Goal: Task Accomplishment & Management: Manage account settings

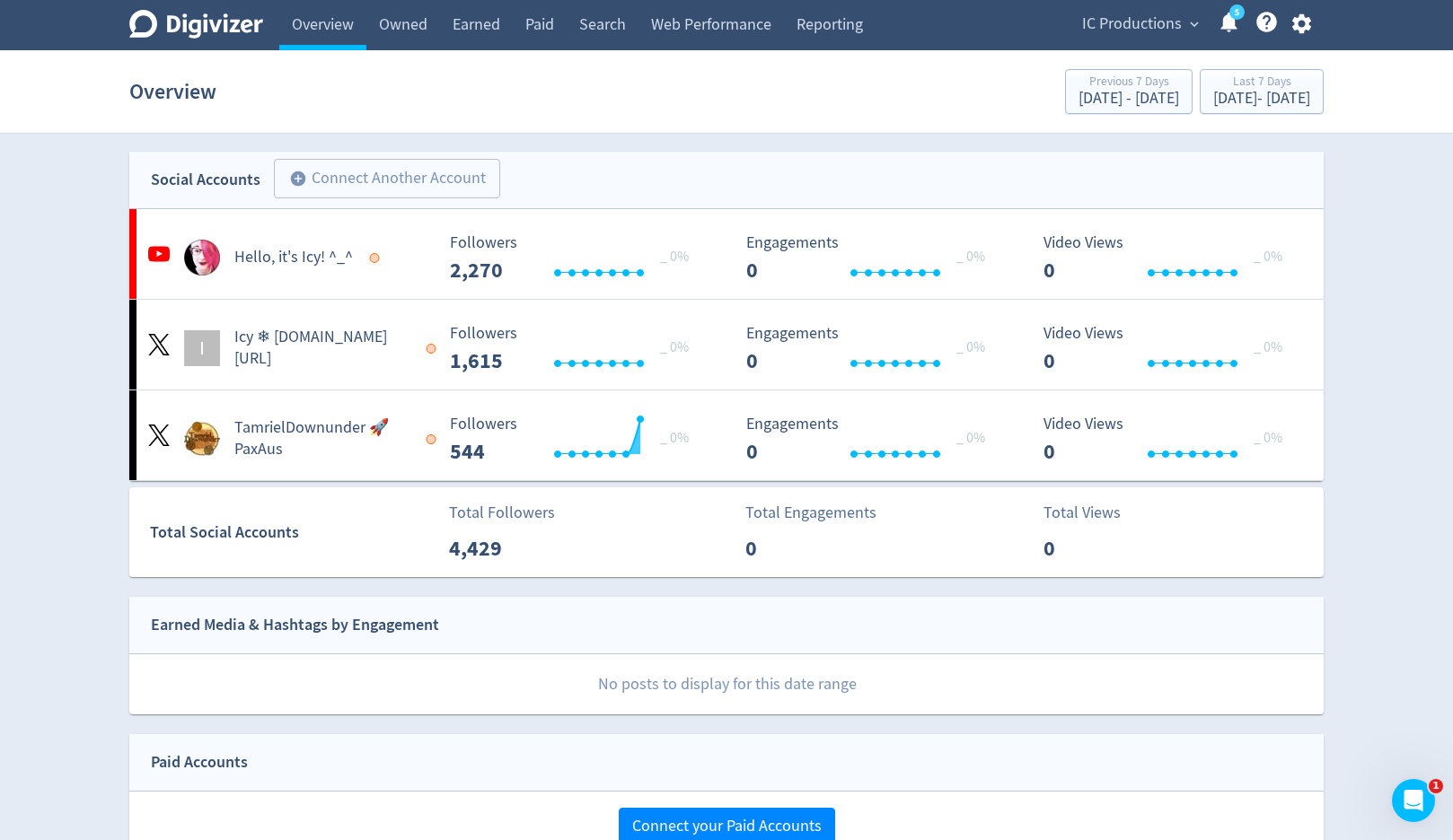
click at [1294, 35] on icon "button" at bounding box center [1302, 23] width 24 height 24
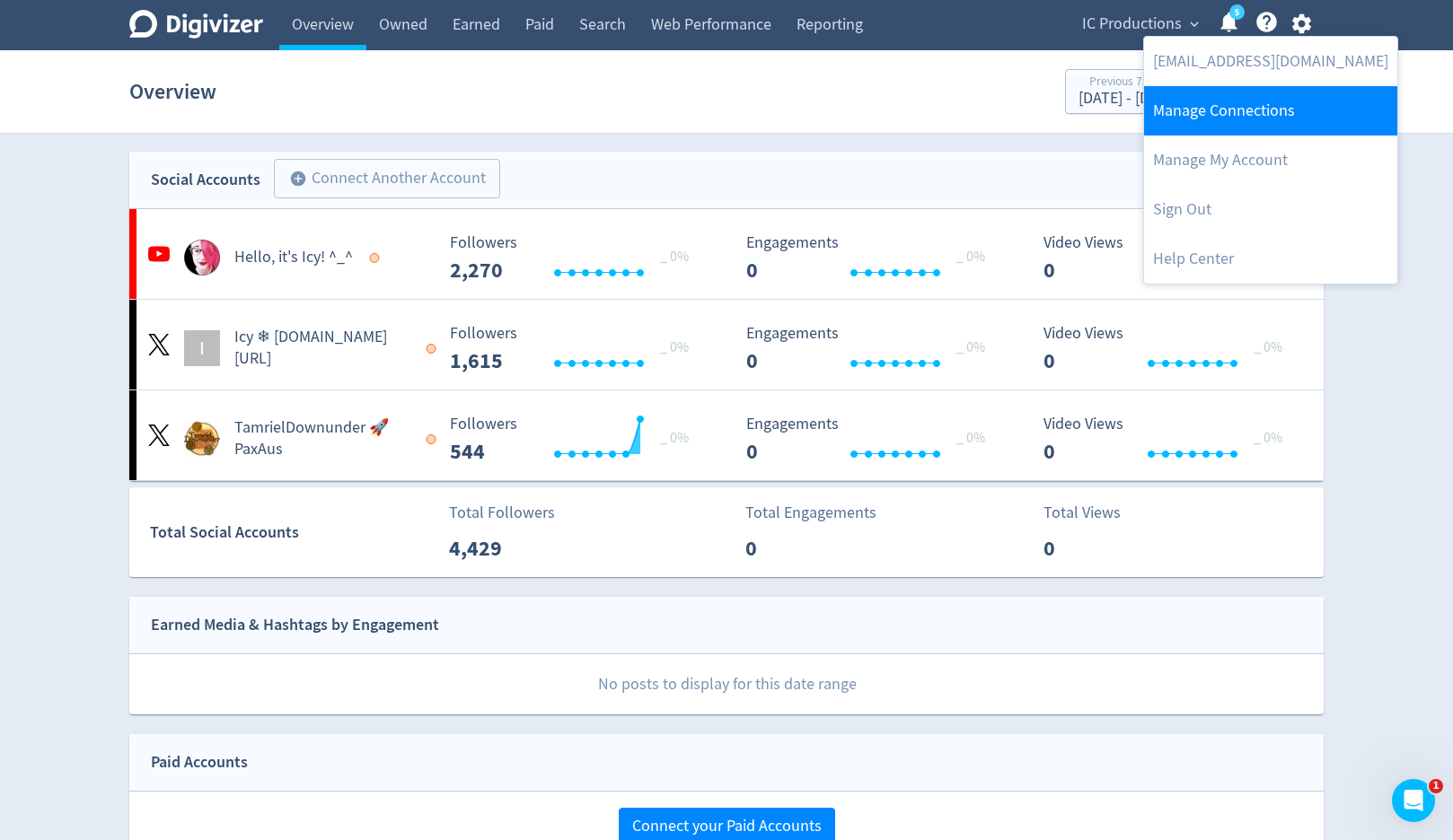
click at [1276, 107] on link "Manage Connections" at bounding box center [1270, 111] width 253 height 50
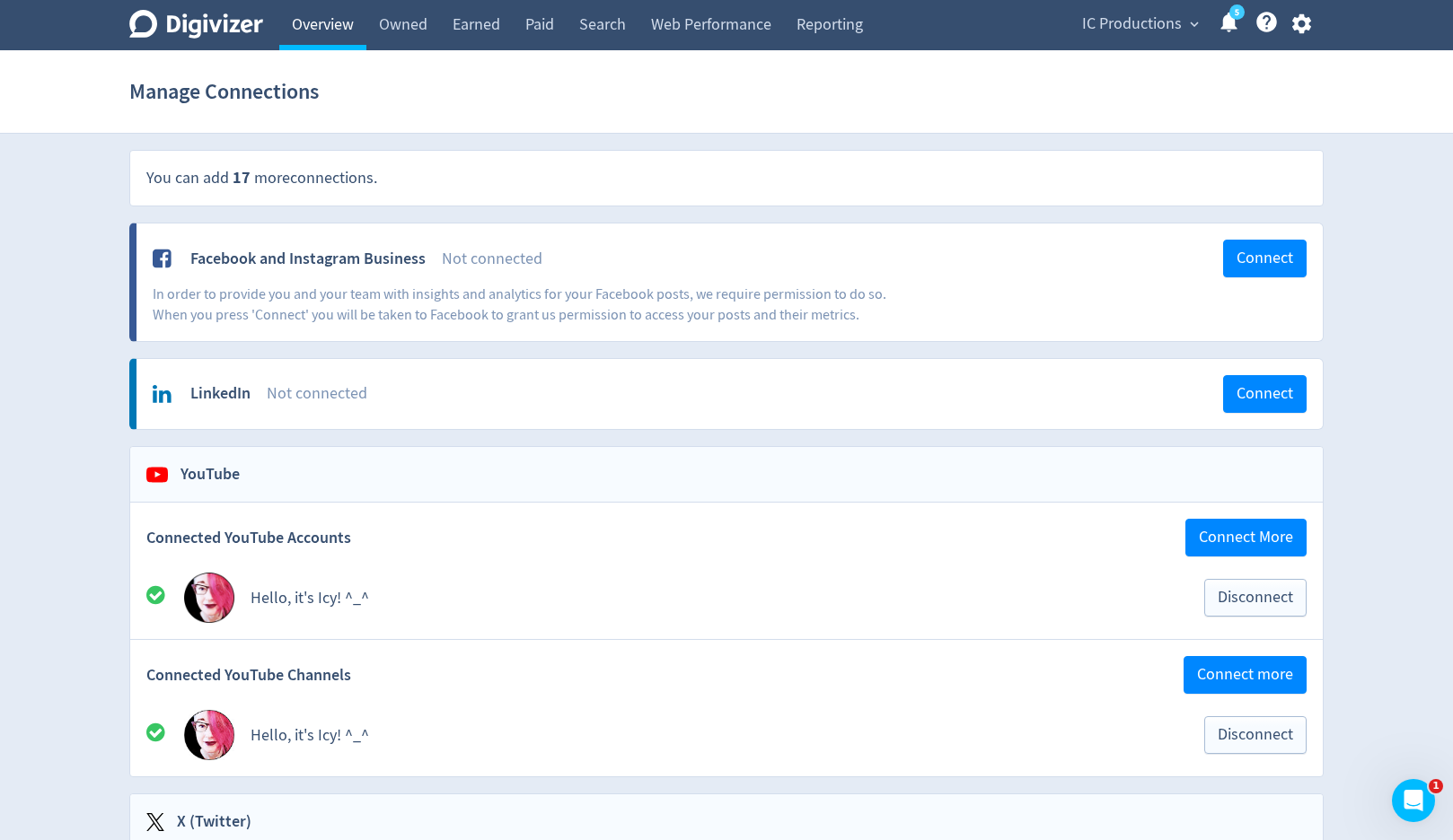
click at [302, 36] on link "Overview" at bounding box center [322, 25] width 87 height 50
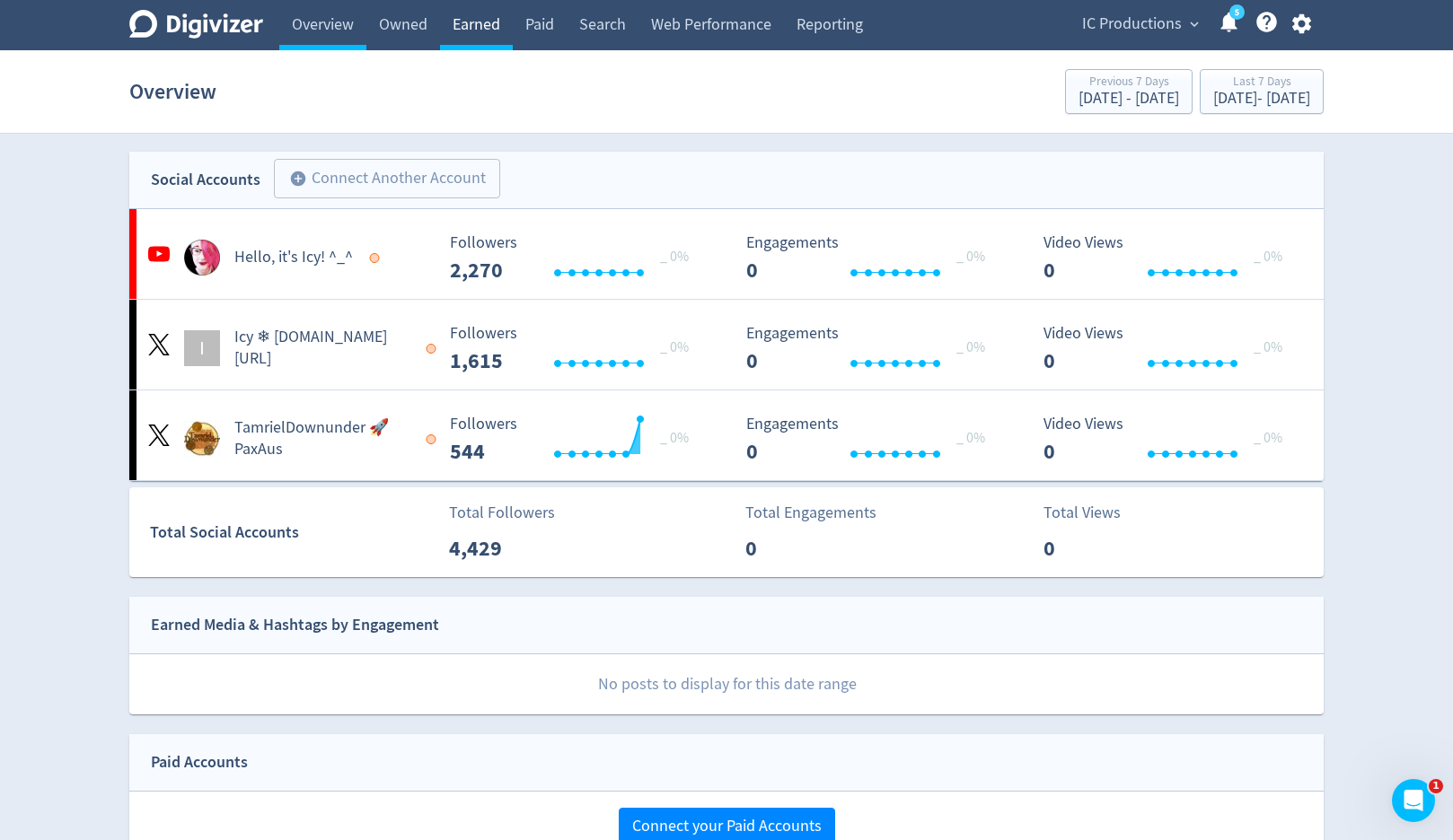
click at [498, 18] on link "Earned" at bounding box center [477, 25] width 73 height 50
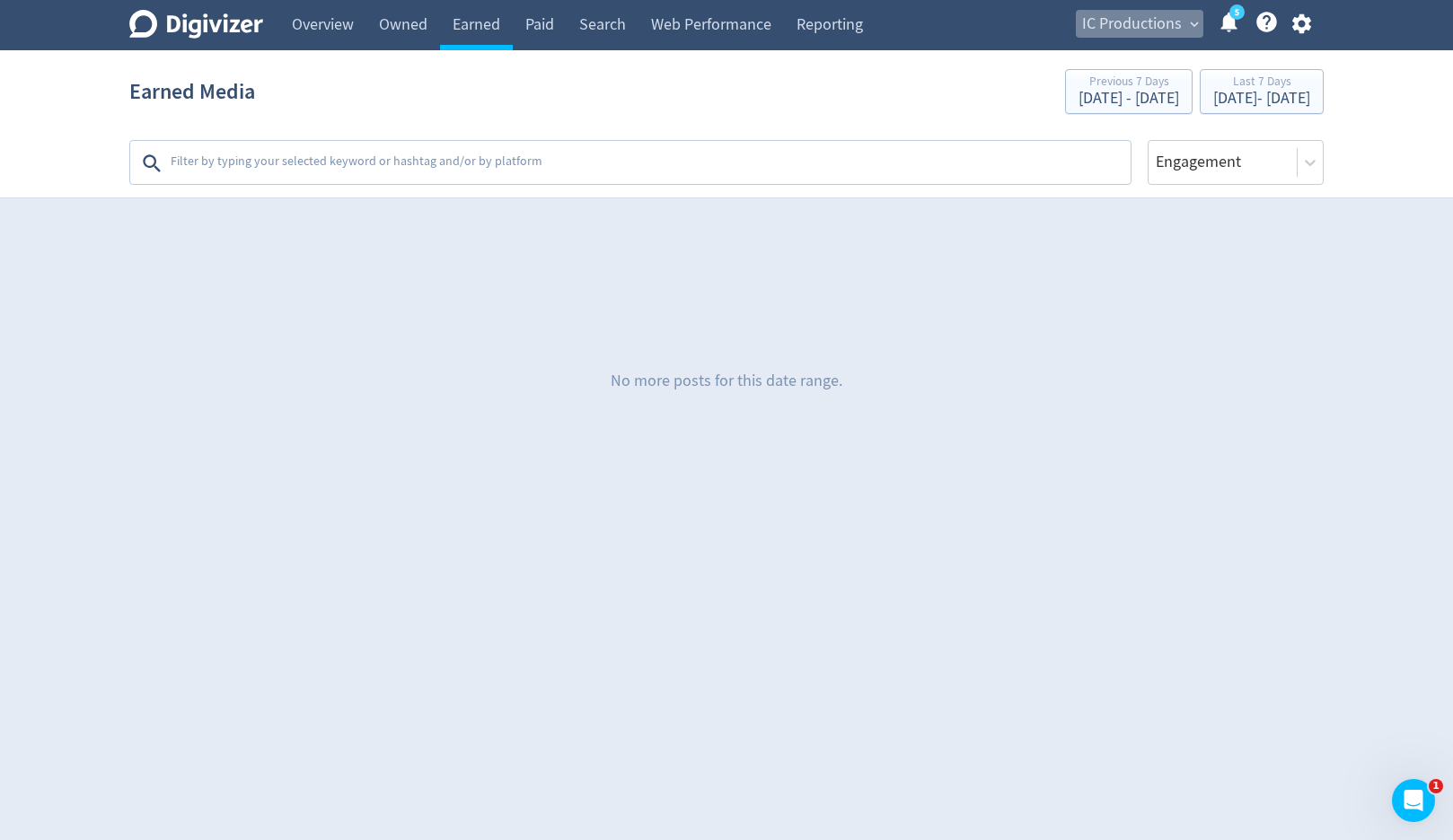
click at [1128, 21] on span "IC Productions" at bounding box center [1132, 24] width 100 height 29
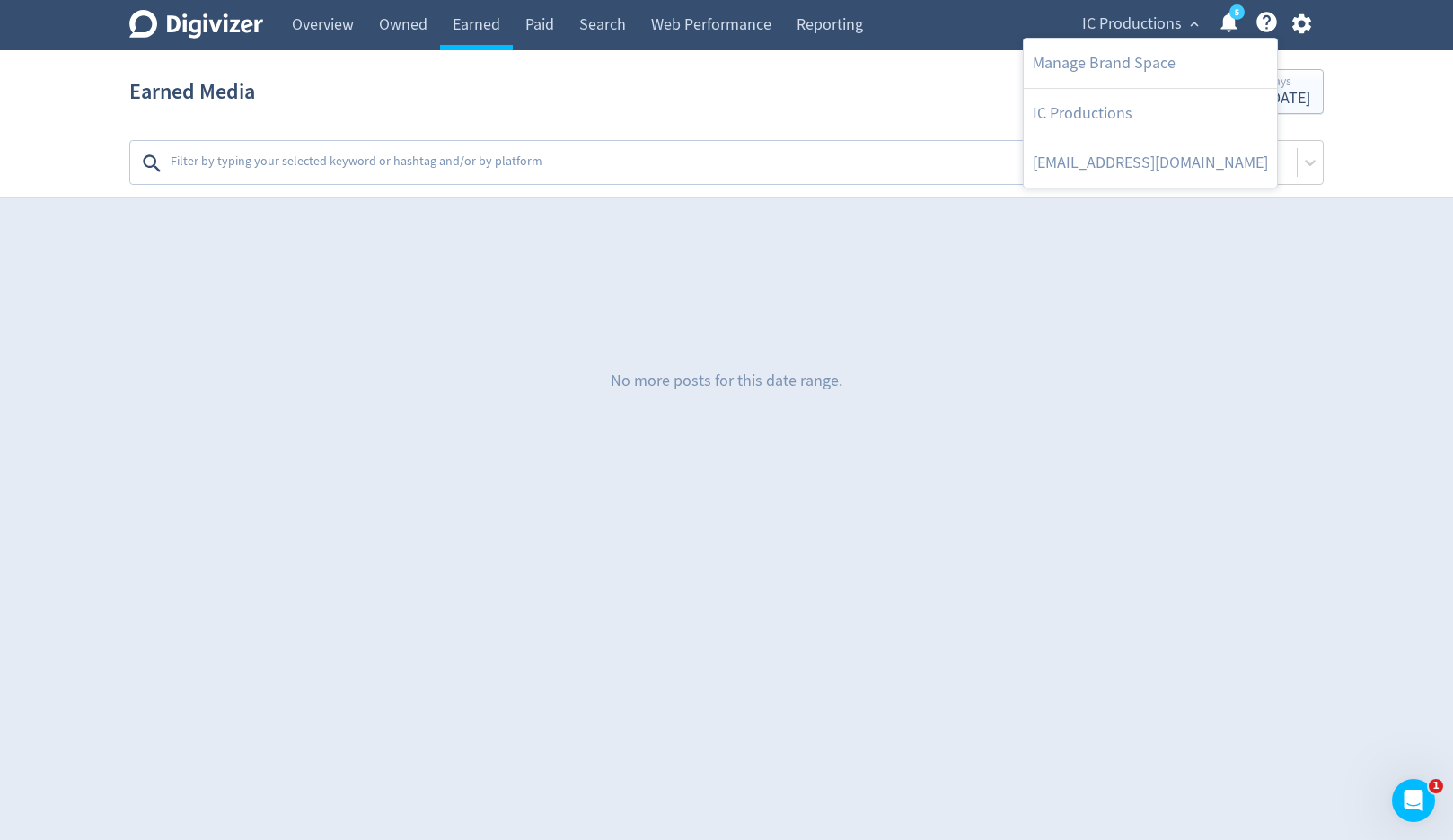
click at [1300, 32] on div at bounding box center [726, 420] width 1453 height 840
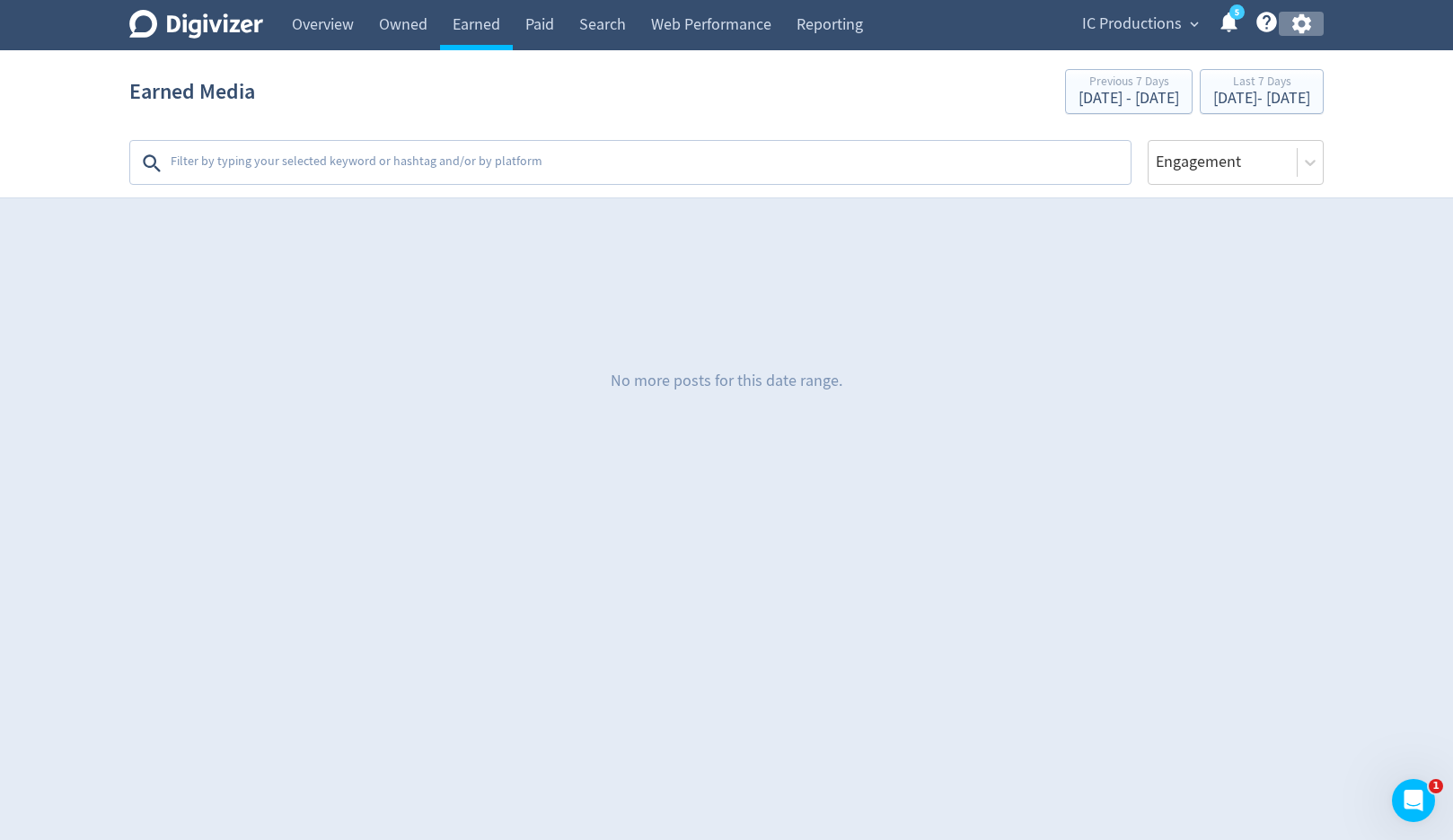
click at [1301, 30] on icon "button" at bounding box center [1301, 24] width 19 height 20
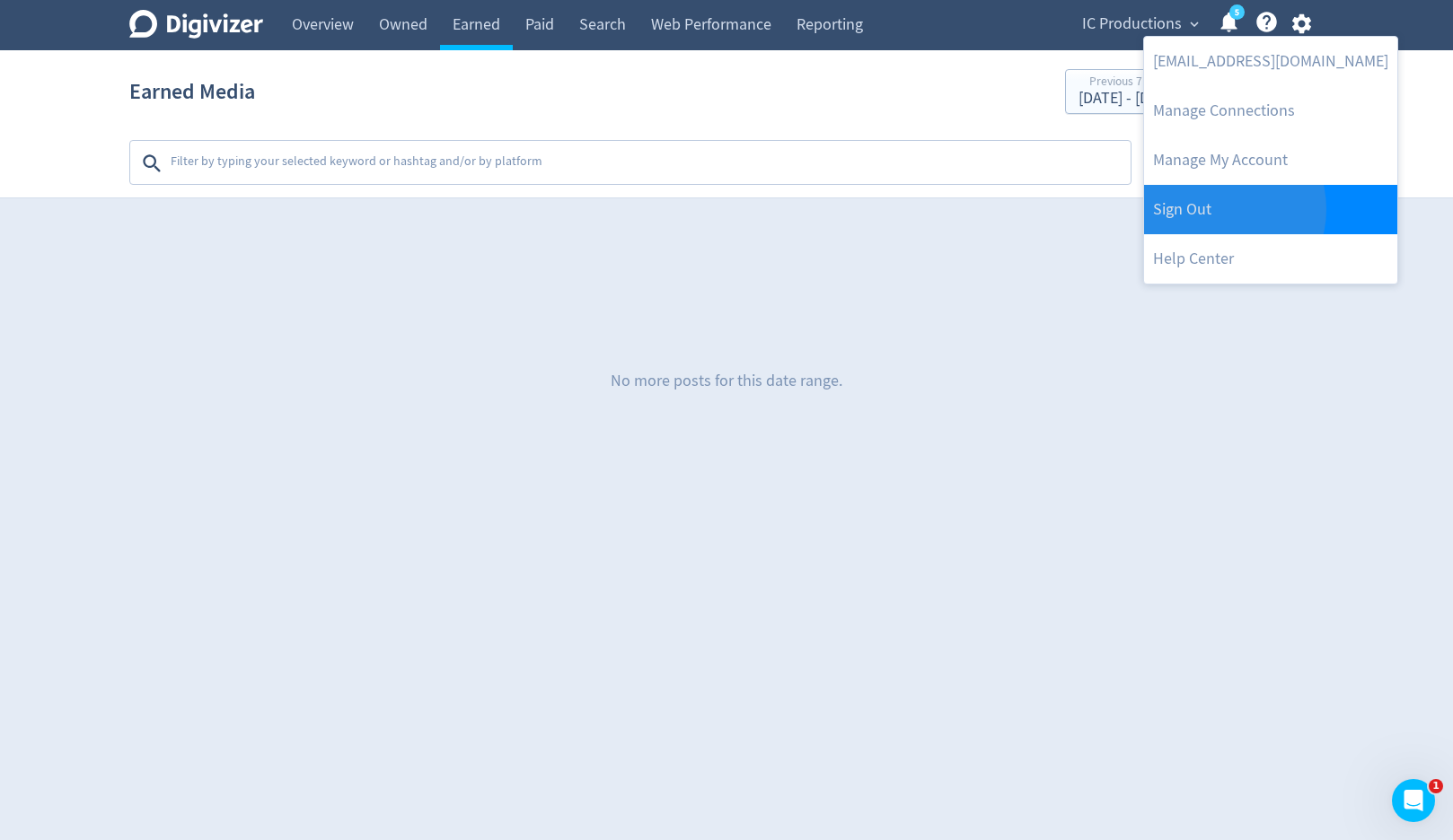
click at [1216, 209] on link "Sign Out" at bounding box center [1270, 209] width 253 height 50
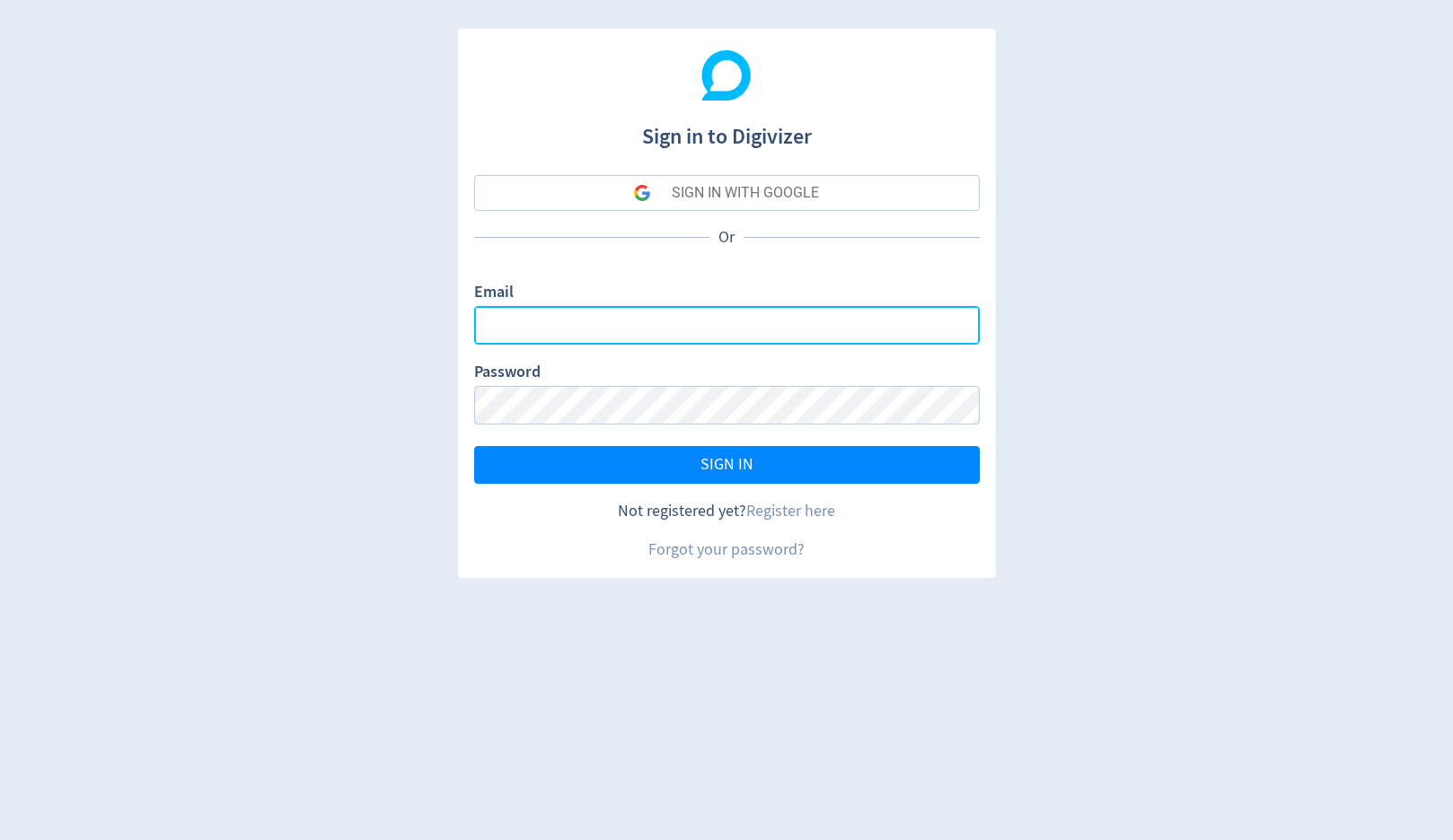
type input "[PERSON_NAME][EMAIL_ADDRESS][PERSON_NAME][DOMAIN_NAME]"
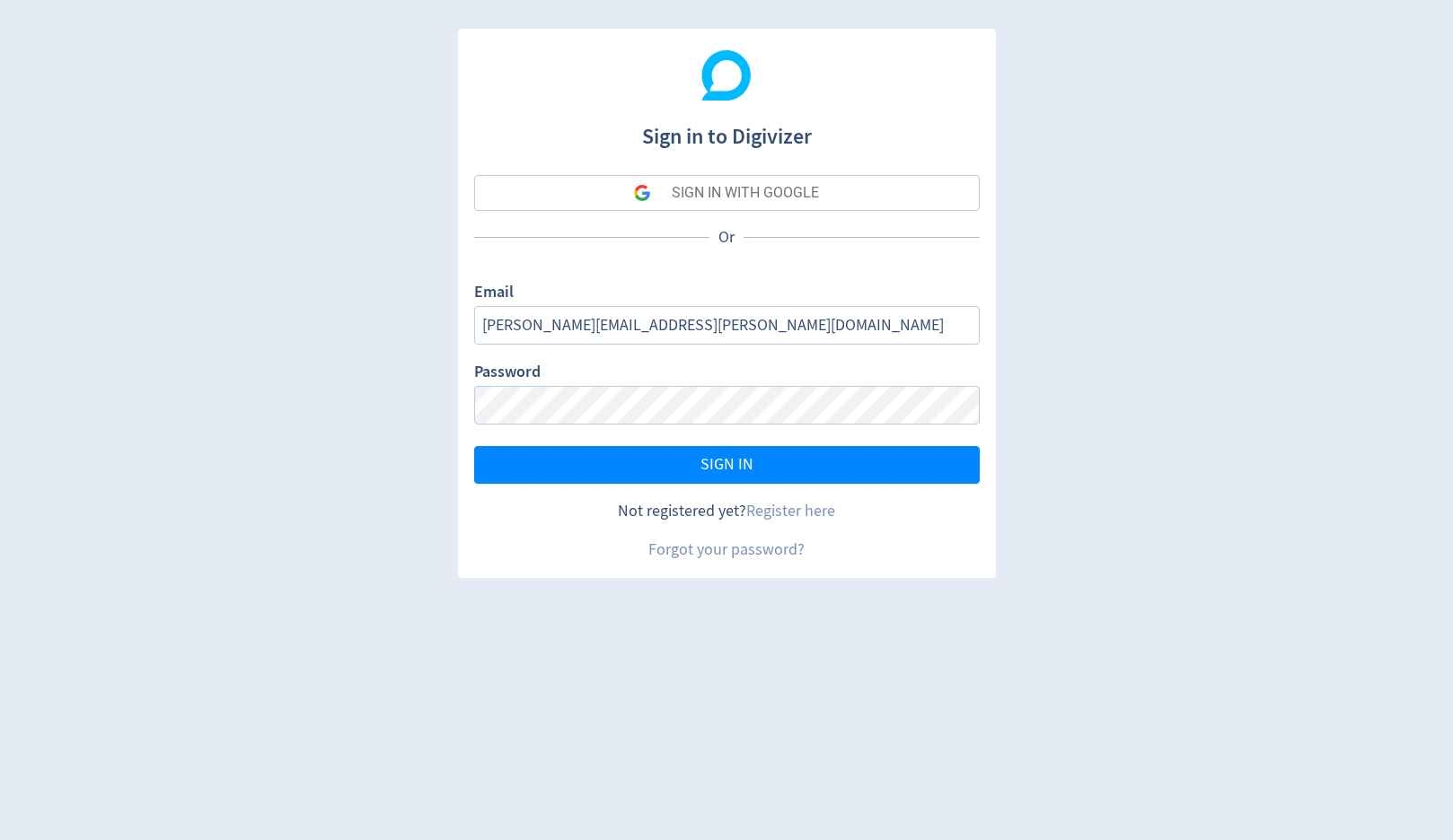
click at [885, 193] on button "SIGN IN WITH GOOGLE" at bounding box center [727, 193] width 505 height 36
